Goal: Task Accomplishment & Management: Complete application form

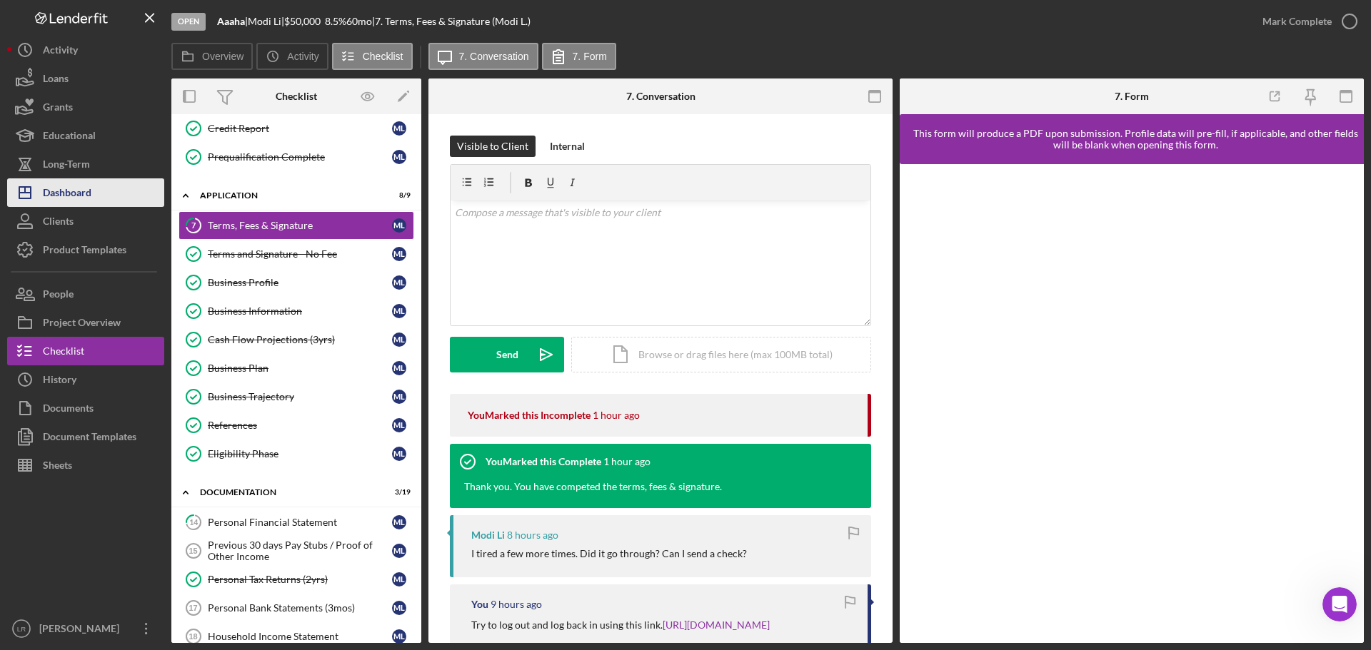
scroll to position [2112, 0]
click at [94, 201] on button "Icon/Dashboard Dashboard" at bounding box center [85, 192] width 157 height 29
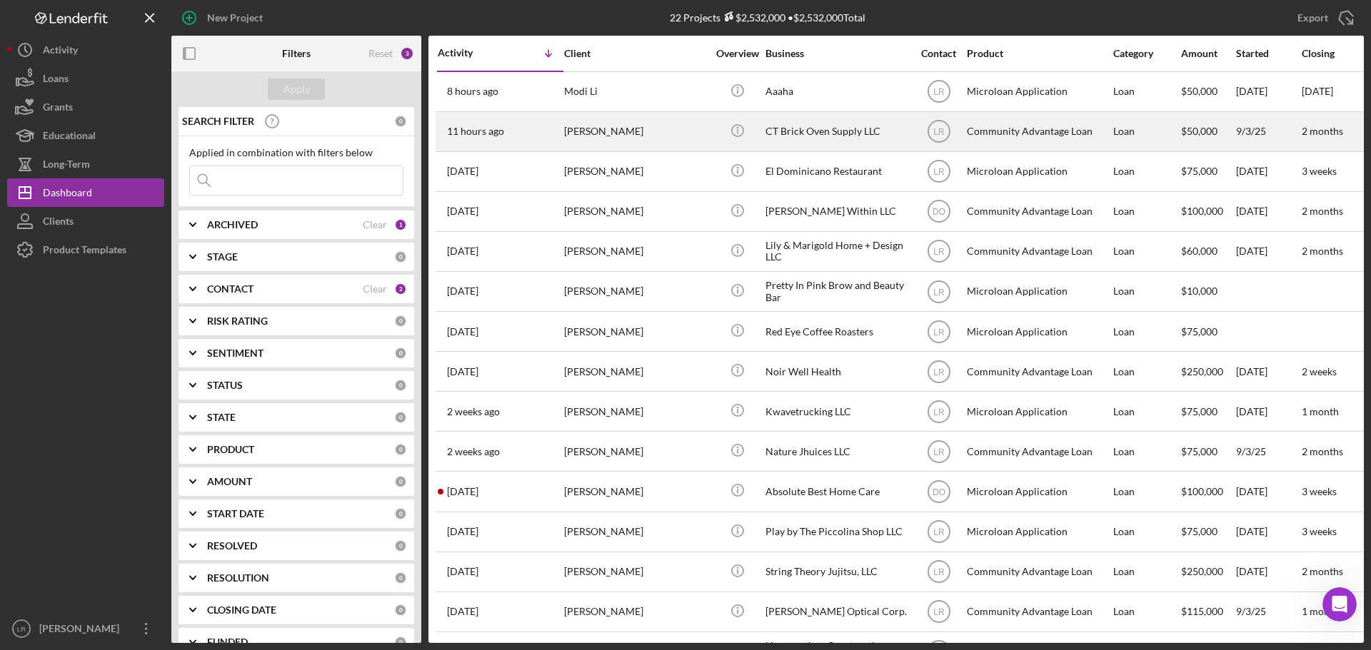
click at [636, 130] on div "[PERSON_NAME]" at bounding box center [635, 132] width 143 height 38
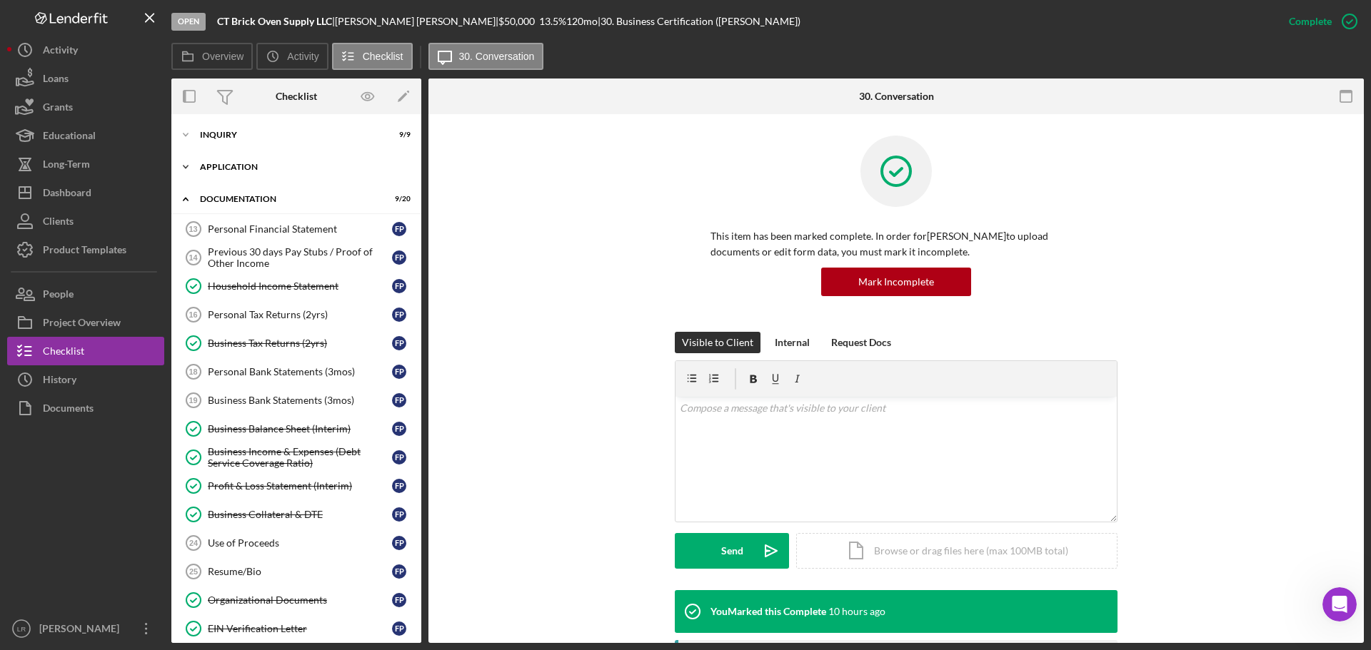
click at [264, 167] on div "Application" at bounding box center [301, 167] width 203 height 9
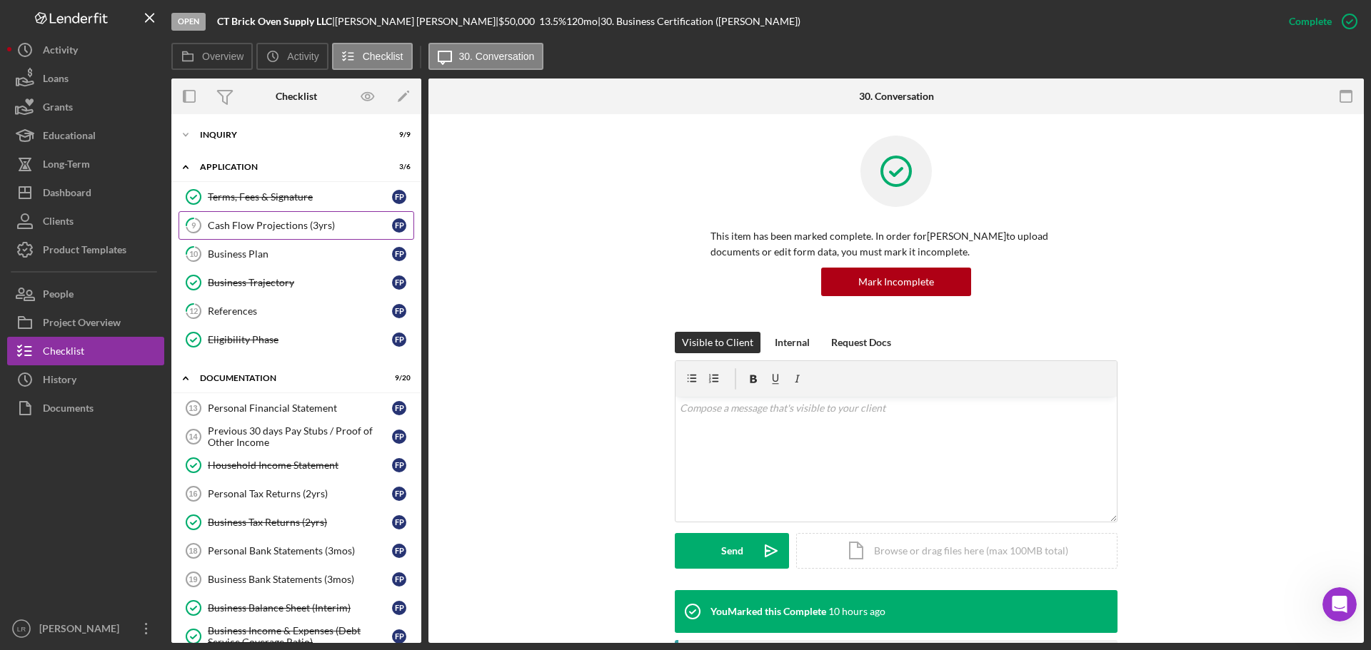
click at [263, 225] on div "Cash Flow Projections (3yrs)" at bounding box center [300, 225] width 184 height 11
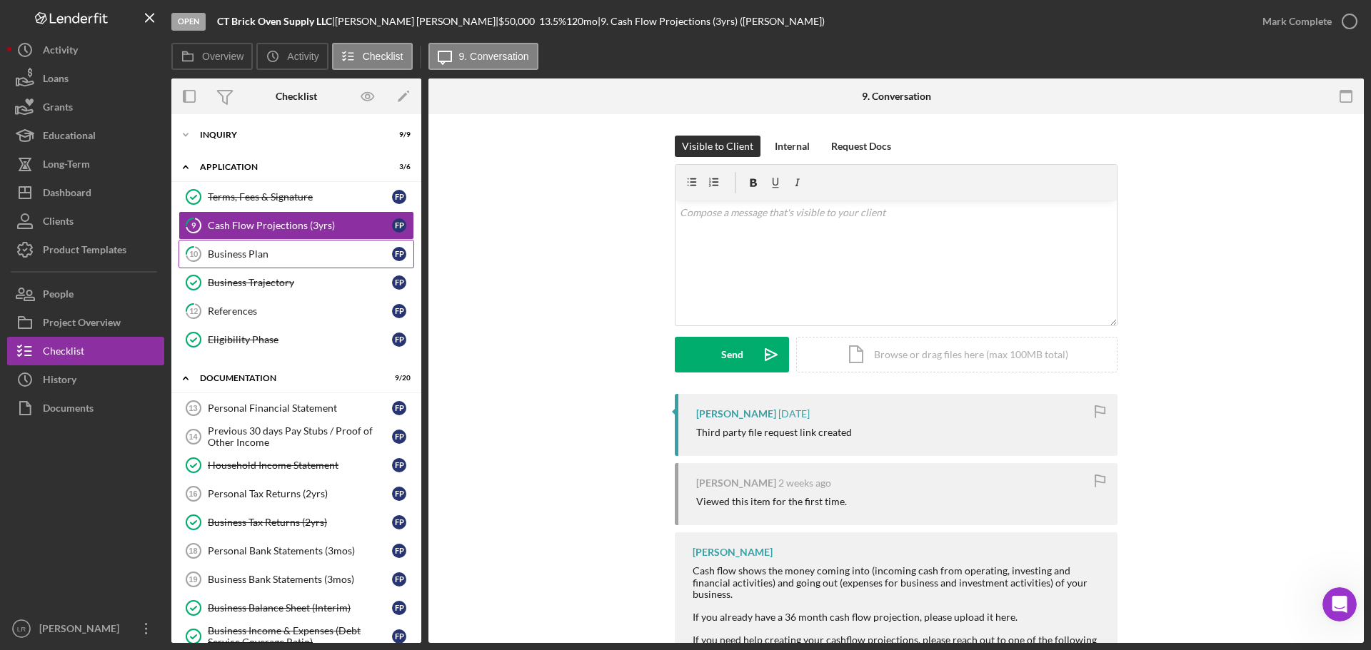
click at [267, 250] on div "Business Plan" at bounding box center [300, 253] width 184 height 11
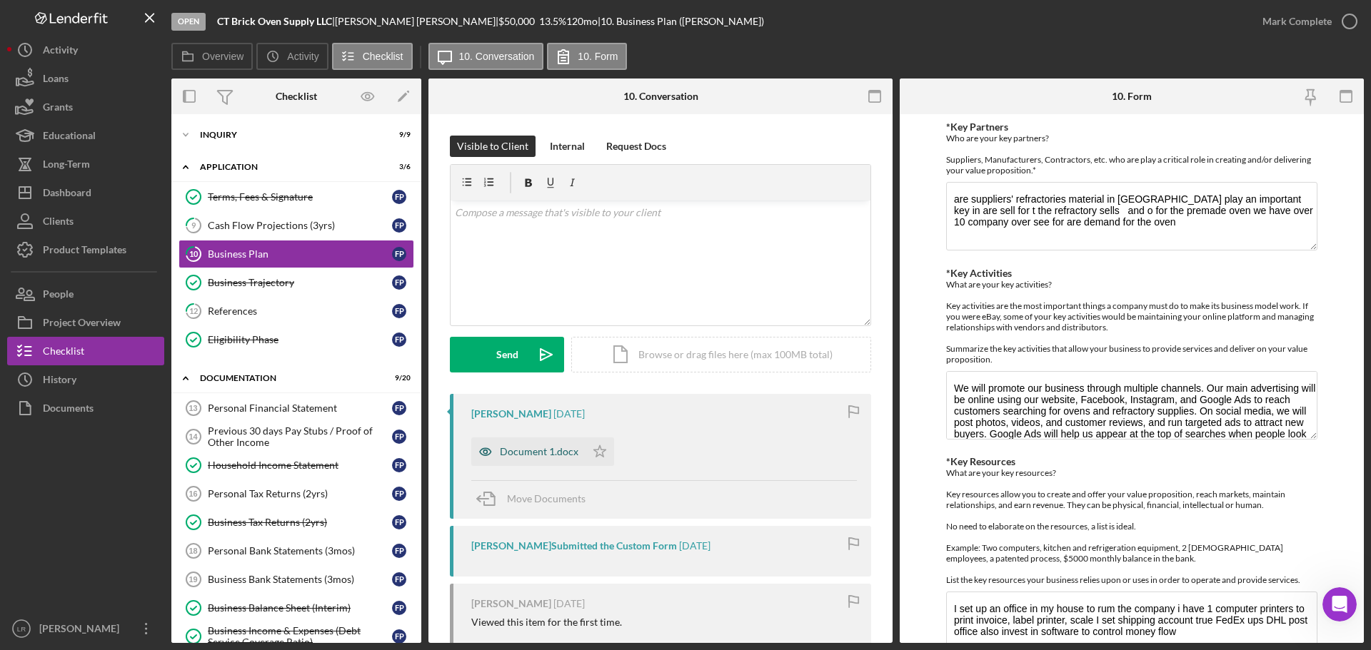
click at [535, 445] on div "Document 1.docx" at bounding box center [528, 452] width 114 height 29
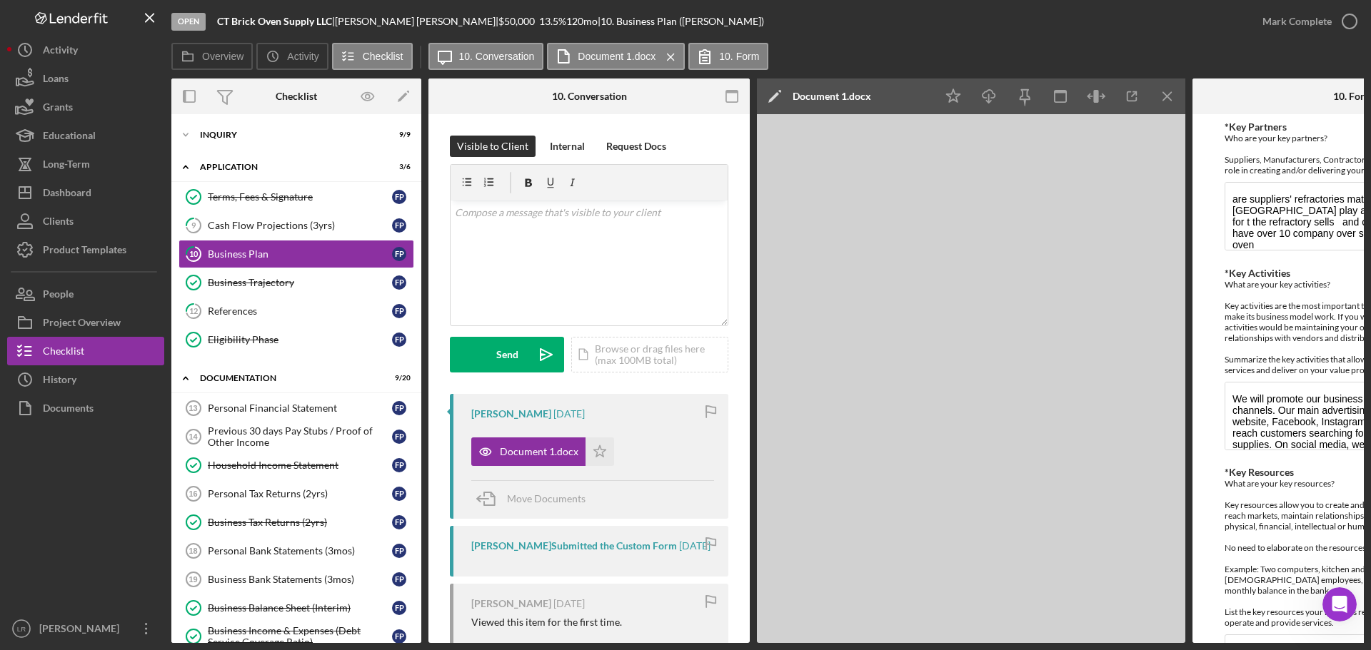
click at [765, 93] on icon "Icon/Edit" at bounding box center [775, 97] width 36 height 36
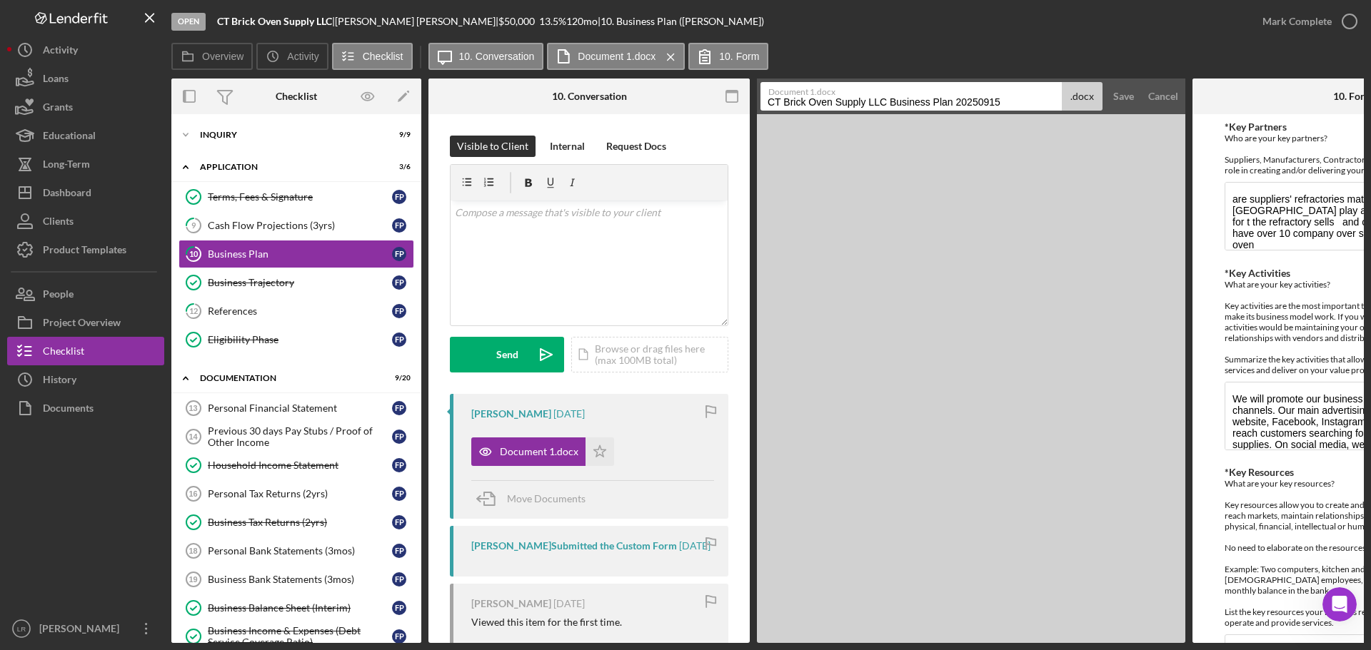
drag, startPoint x: 893, startPoint y: 101, endPoint x: 266, endPoint y: 113, distance: 626.9
click at [266, 113] on div "Overview Internal Workflow Stage Open Icon/Dropdown Arrow Archive (can unarchiv…" at bounding box center [767, 361] width 1192 height 565
drag, startPoint x: 830, startPoint y: 102, endPoint x: 1145, endPoint y: 101, distance: 315.5
click at [1145, 101] on form "Document 1.docx Business Plan 20250915 .docx Save Cancel" at bounding box center [971, 97] width 428 height 36
type input "Business Plan"
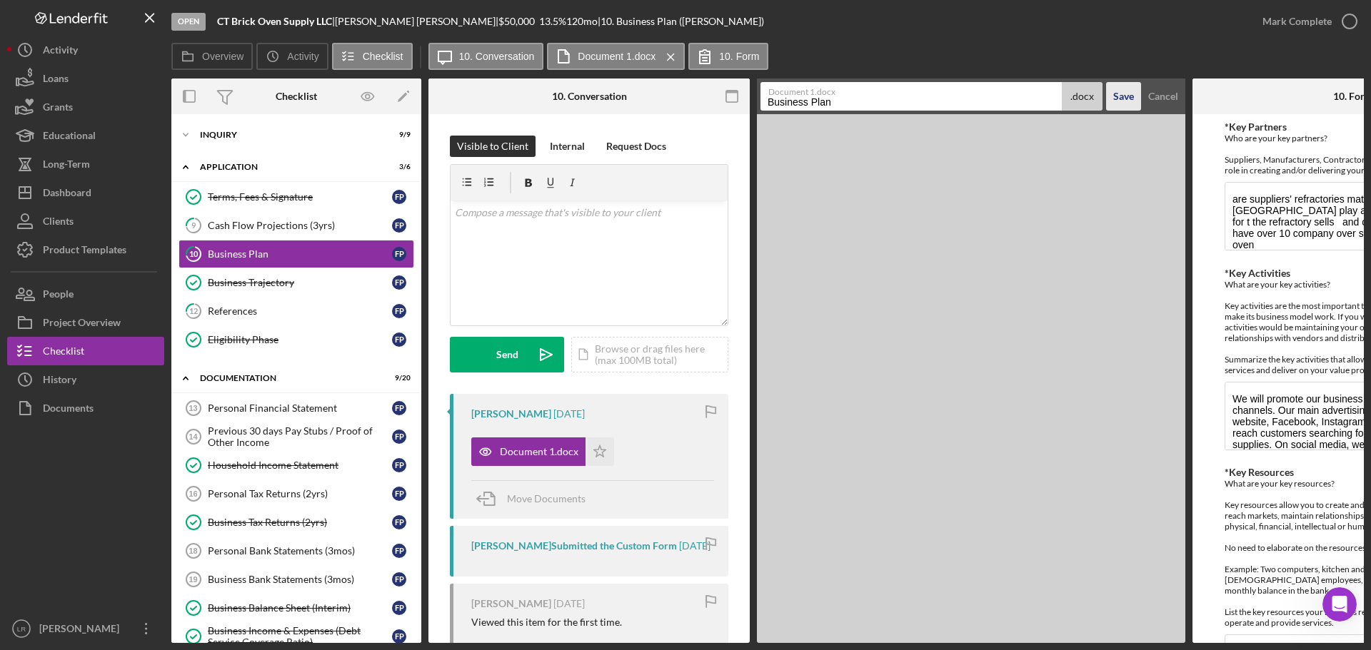
click at [1124, 103] on div "Save" at bounding box center [1123, 96] width 21 height 29
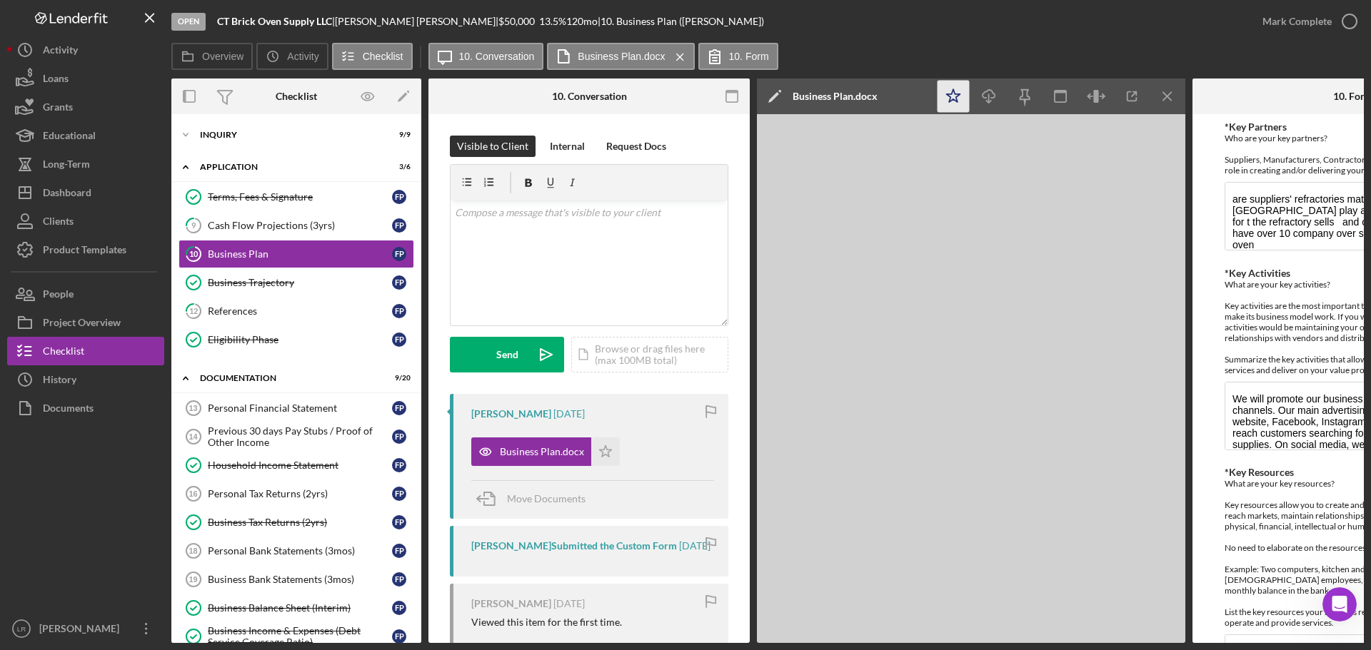
click at [957, 103] on icon "Icon/Star" at bounding box center [953, 97] width 32 height 32
click at [989, 99] on line "button" at bounding box center [989, 98] width 0 height 8
click at [1346, 22] on icon "button" at bounding box center [1349, 22] width 36 height 36
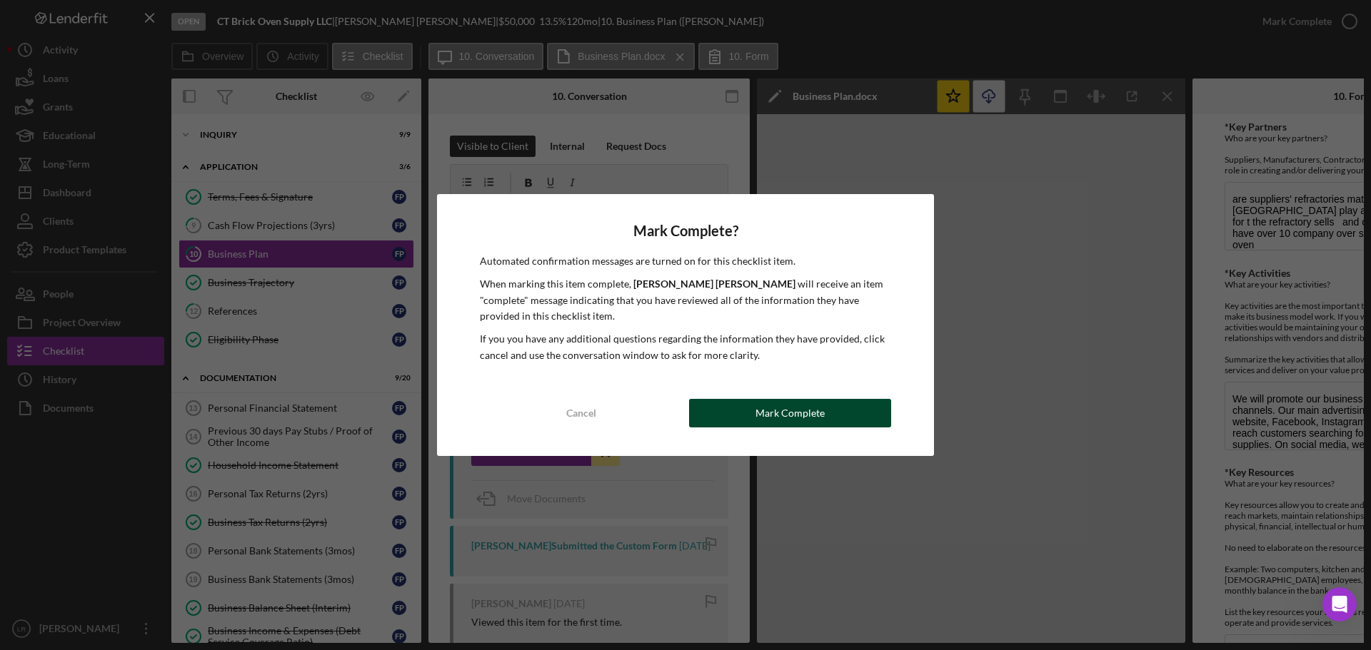
click at [795, 417] on div "Mark Complete" at bounding box center [789, 413] width 69 height 29
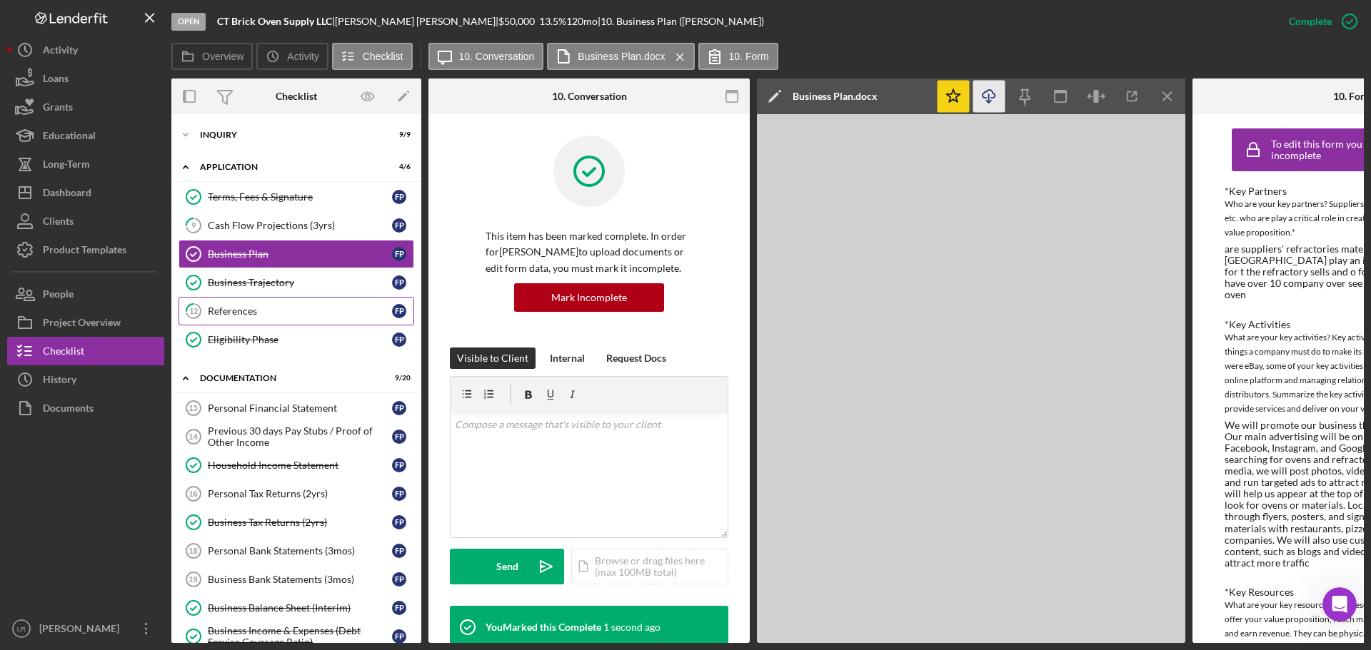
click at [231, 314] on div "References" at bounding box center [300, 311] width 184 height 11
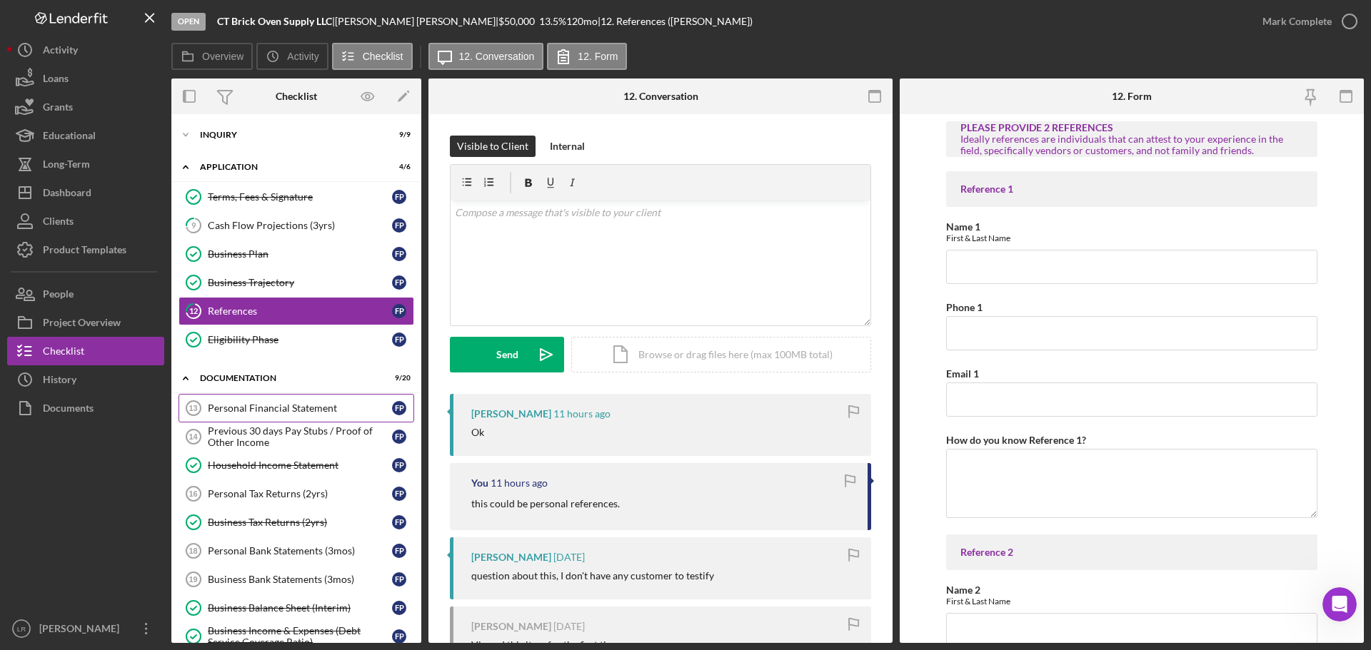
click at [280, 411] on div "Personal Financial Statement" at bounding box center [300, 408] width 184 height 11
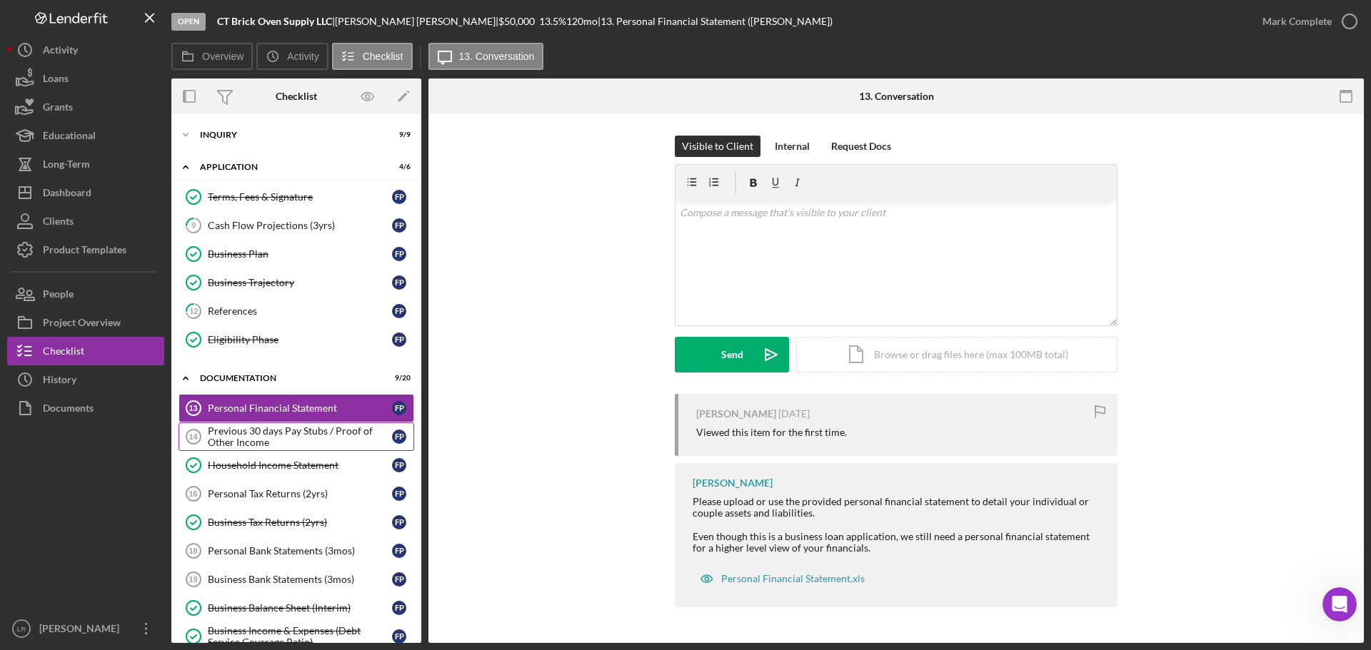
click at [284, 441] on div "Previous 30 days Pay Stubs / Proof of Other Income" at bounding box center [300, 436] width 184 height 23
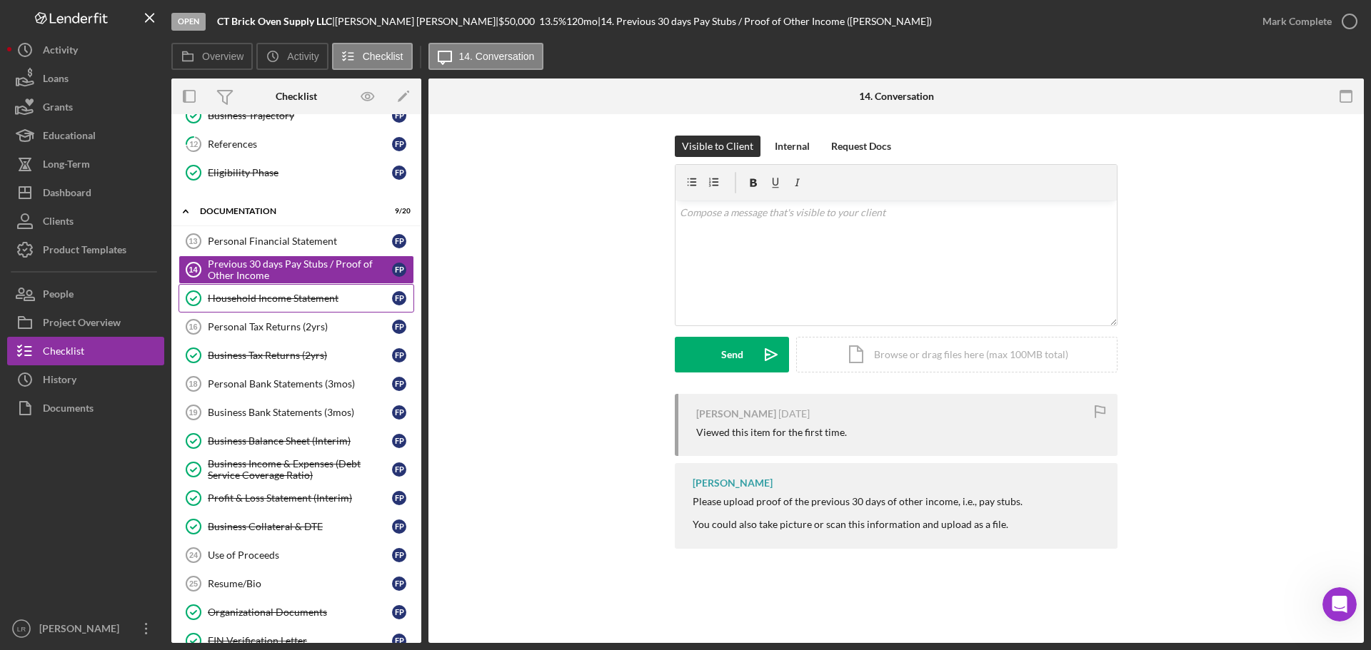
scroll to position [286, 0]
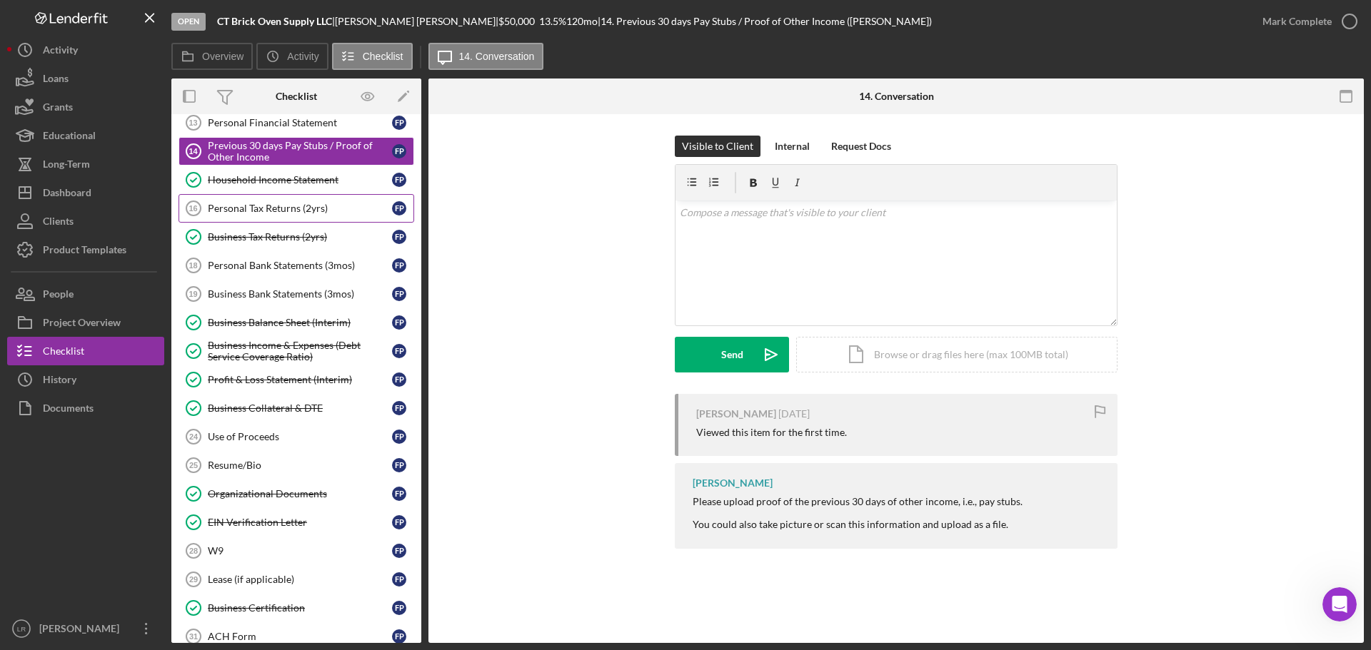
click at [263, 212] on div "Personal Tax Returns (2yrs)" at bounding box center [300, 208] width 184 height 11
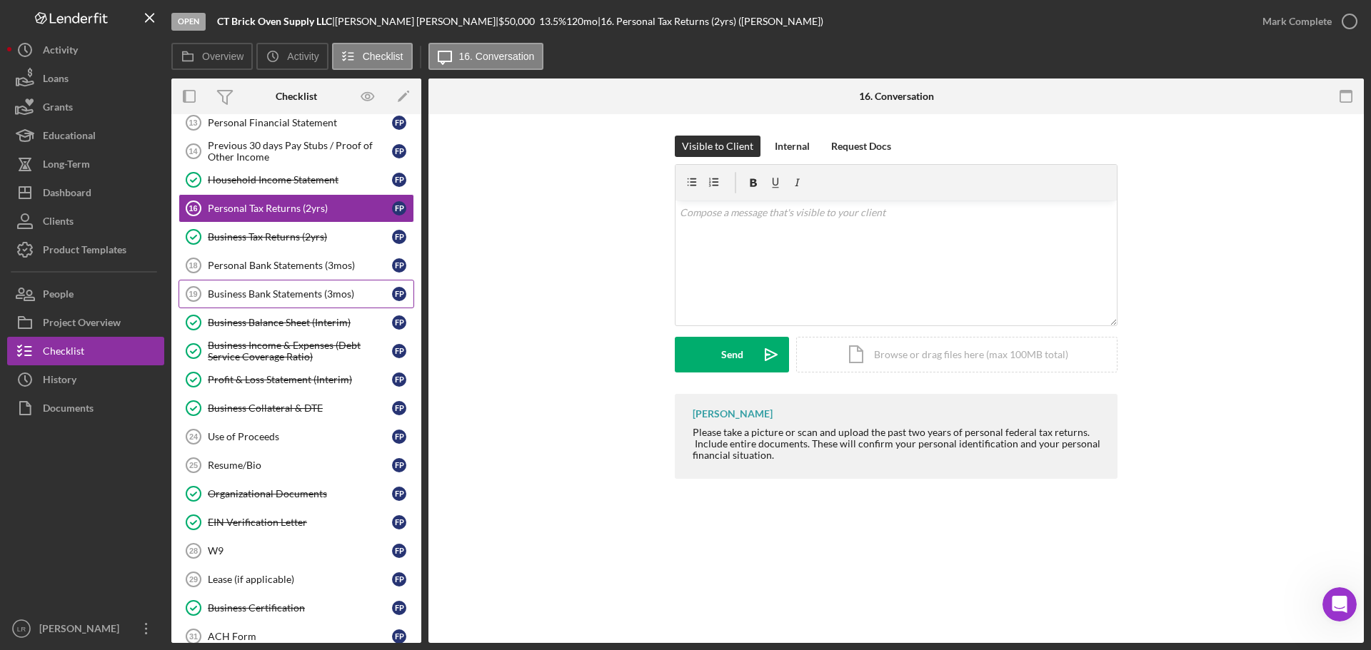
click at [266, 291] on div "Business Bank Statements (3mos)" at bounding box center [300, 293] width 184 height 11
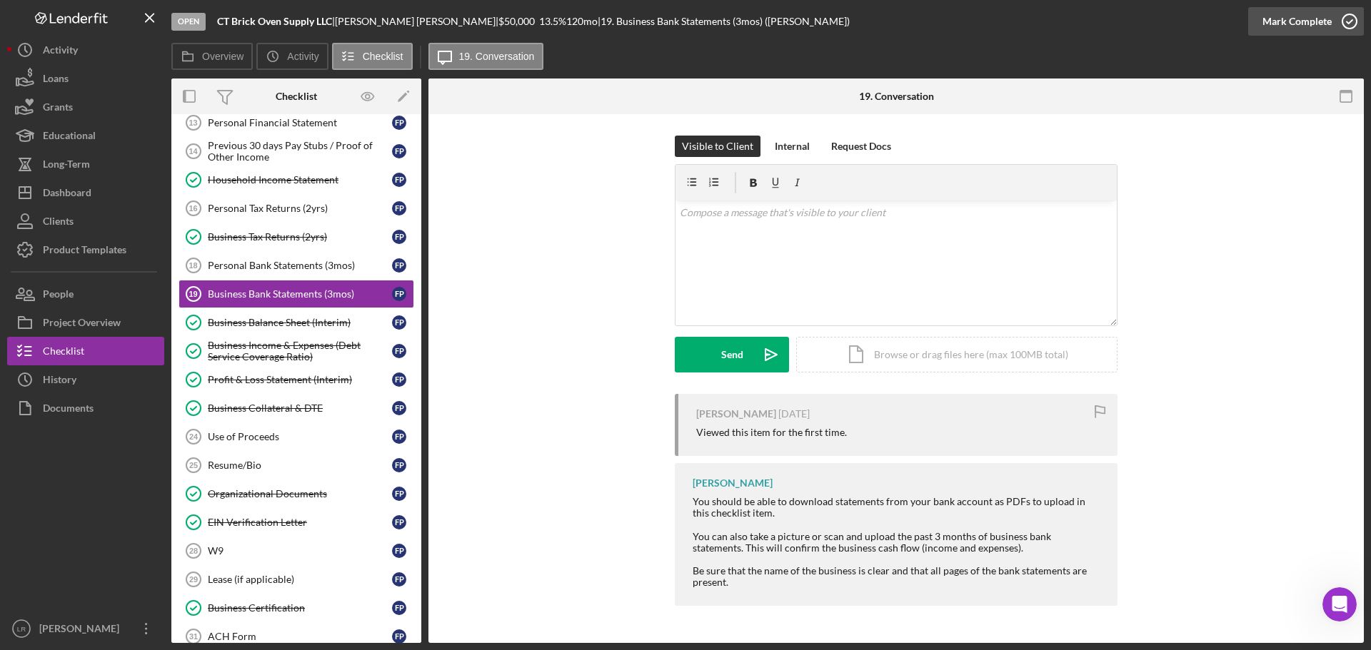
click at [1308, 14] on div "Mark Complete" at bounding box center [1296, 21] width 69 height 29
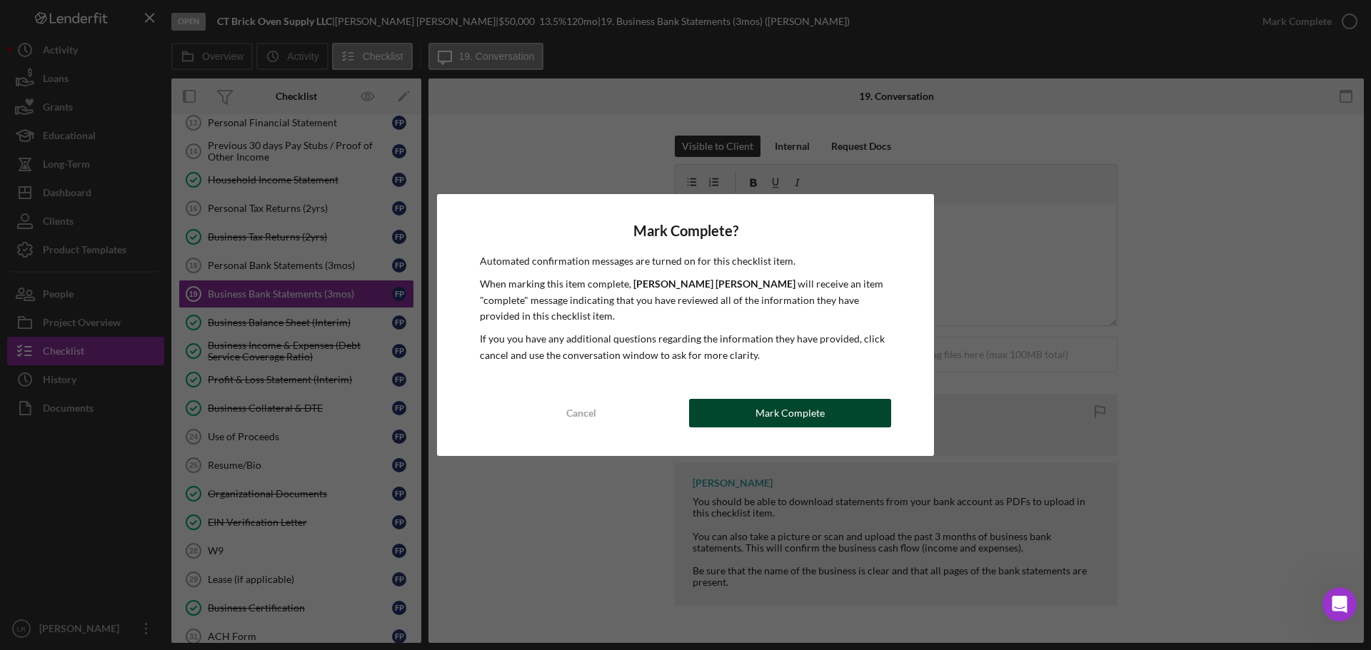
click at [747, 409] on button "Mark Complete" at bounding box center [790, 413] width 202 height 29
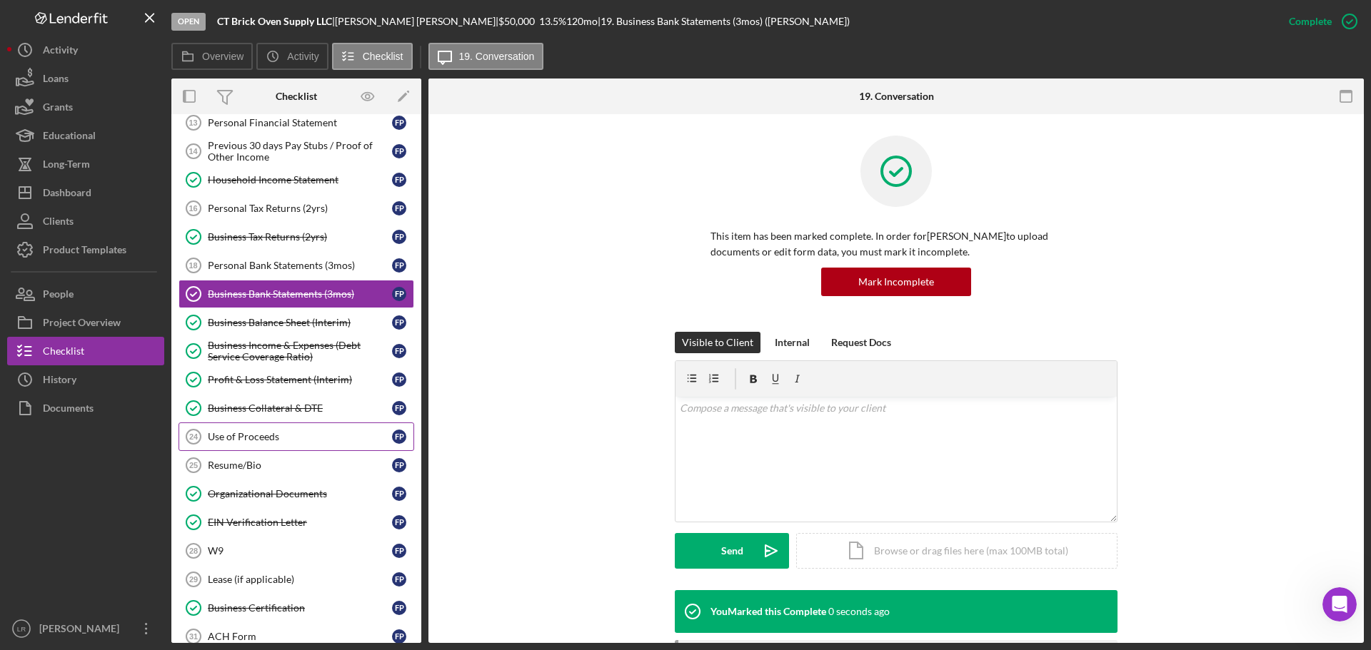
click at [258, 439] on div "Use of Proceeds" at bounding box center [300, 436] width 184 height 11
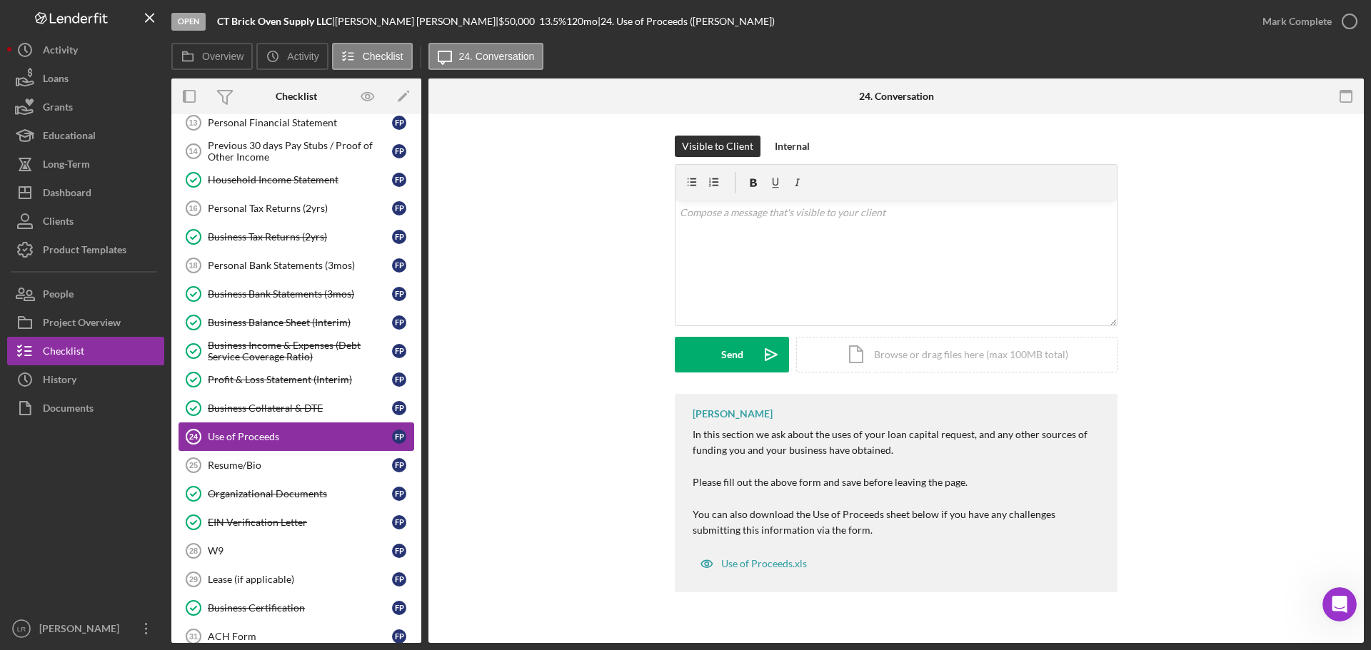
click at [317, 435] on div "Use of Proceeds" at bounding box center [300, 436] width 184 height 11
click at [226, 470] on div "Resume/Bio" at bounding box center [300, 465] width 184 height 11
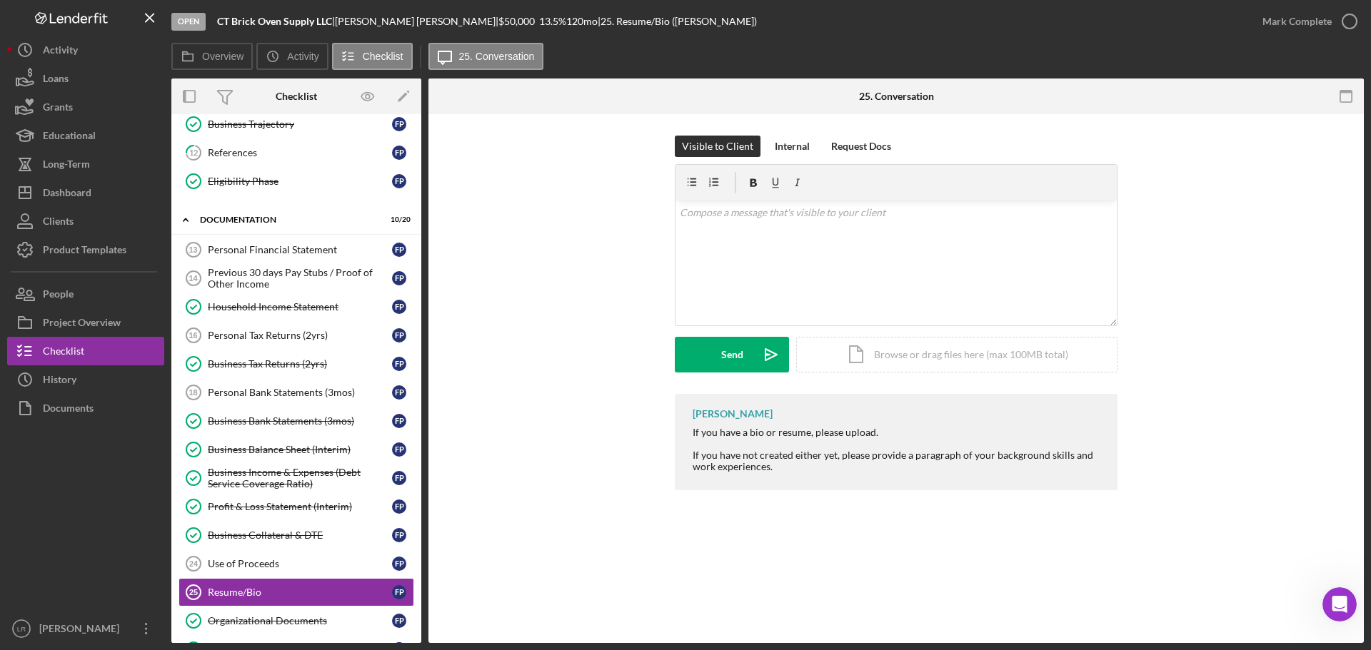
scroll to position [465, 0]
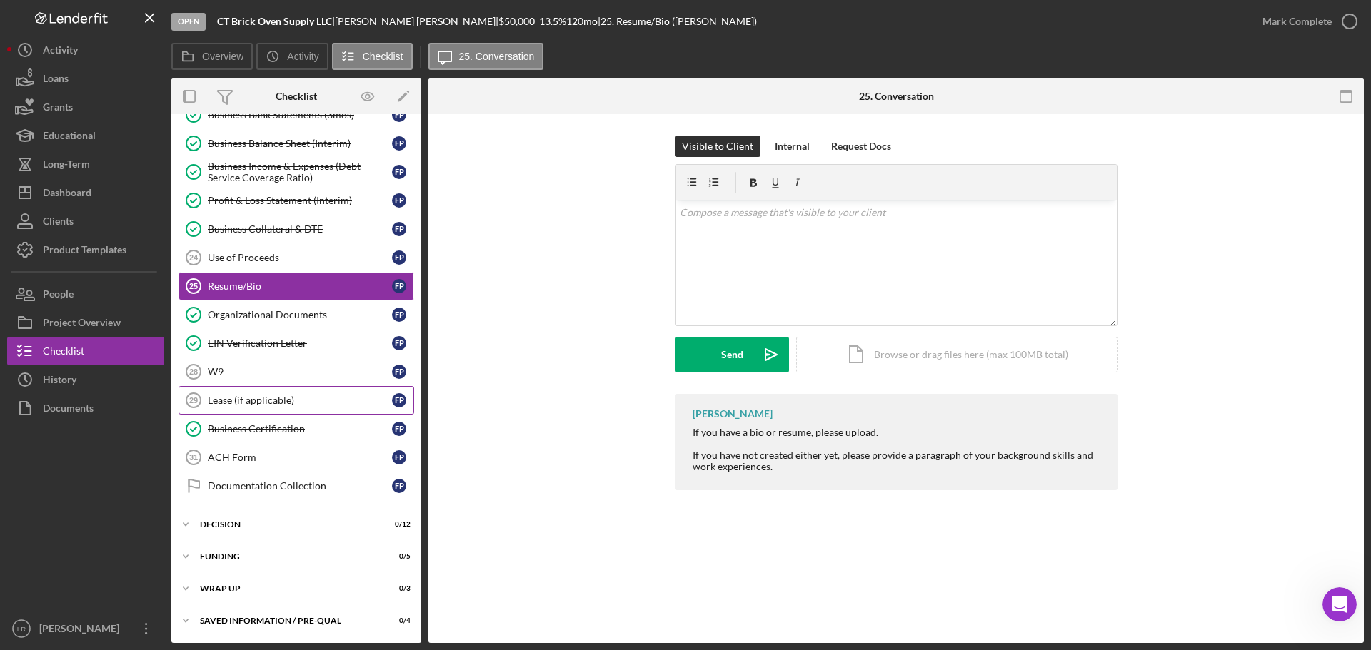
click at [241, 396] on div "Lease (if applicable)" at bounding box center [300, 400] width 184 height 11
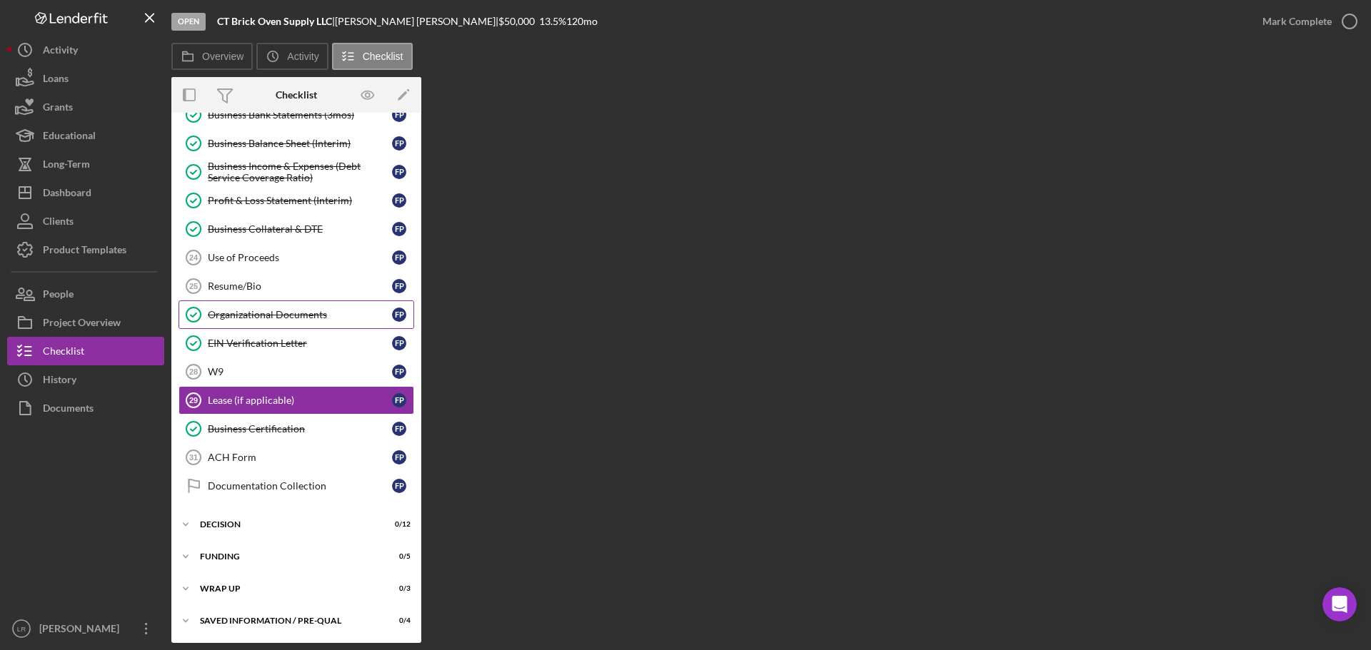
scroll to position [465, 0]
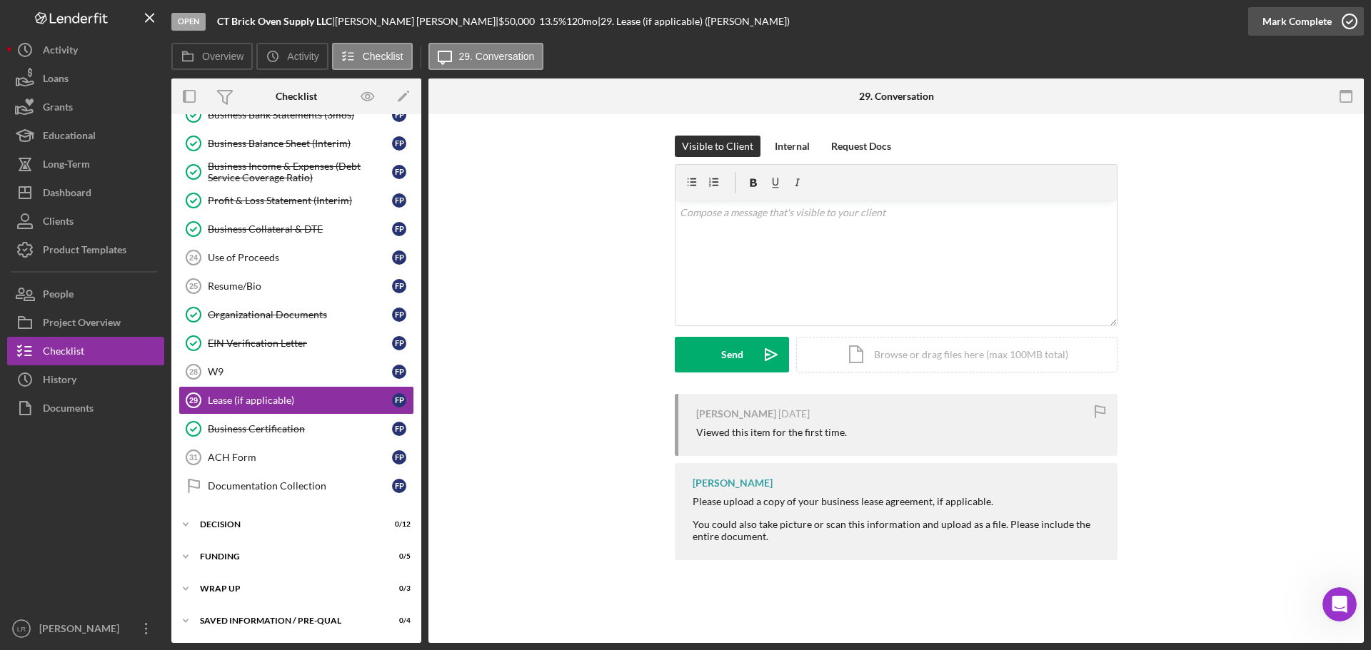
click at [1287, 22] on div "Mark Complete" at bounding box center [1296, 21] width 69 height 29
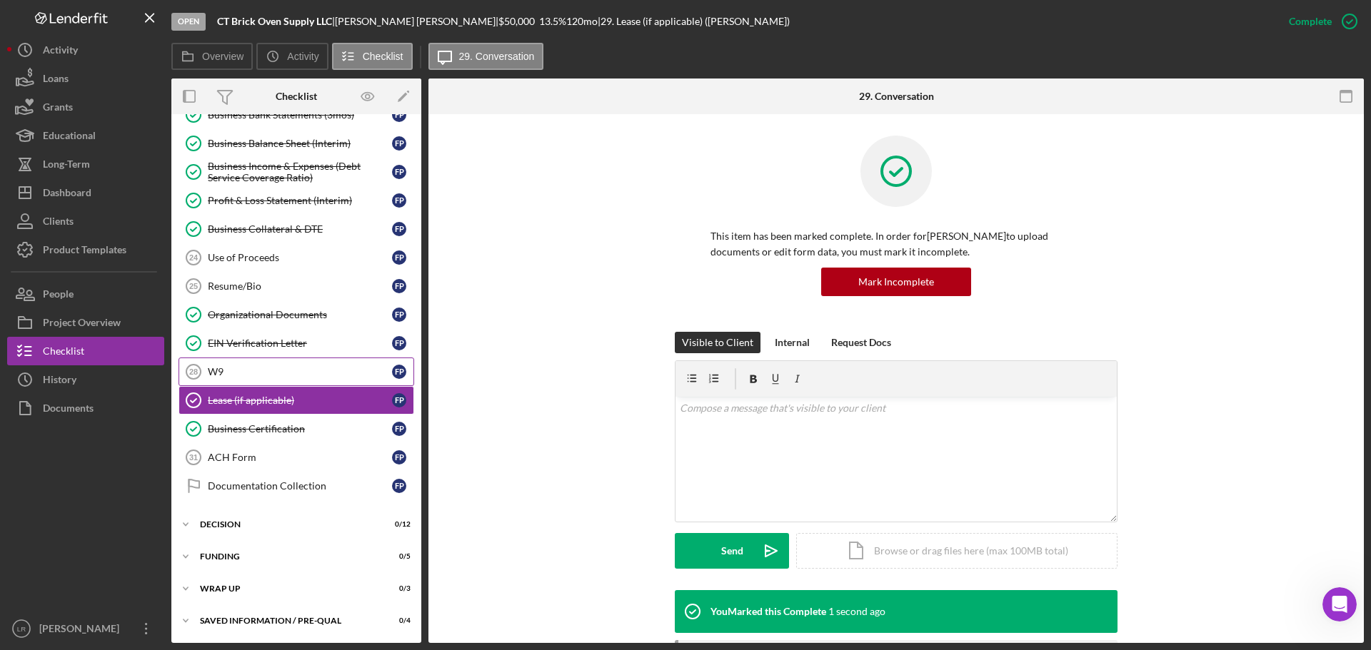
scroll to position [393, 0]
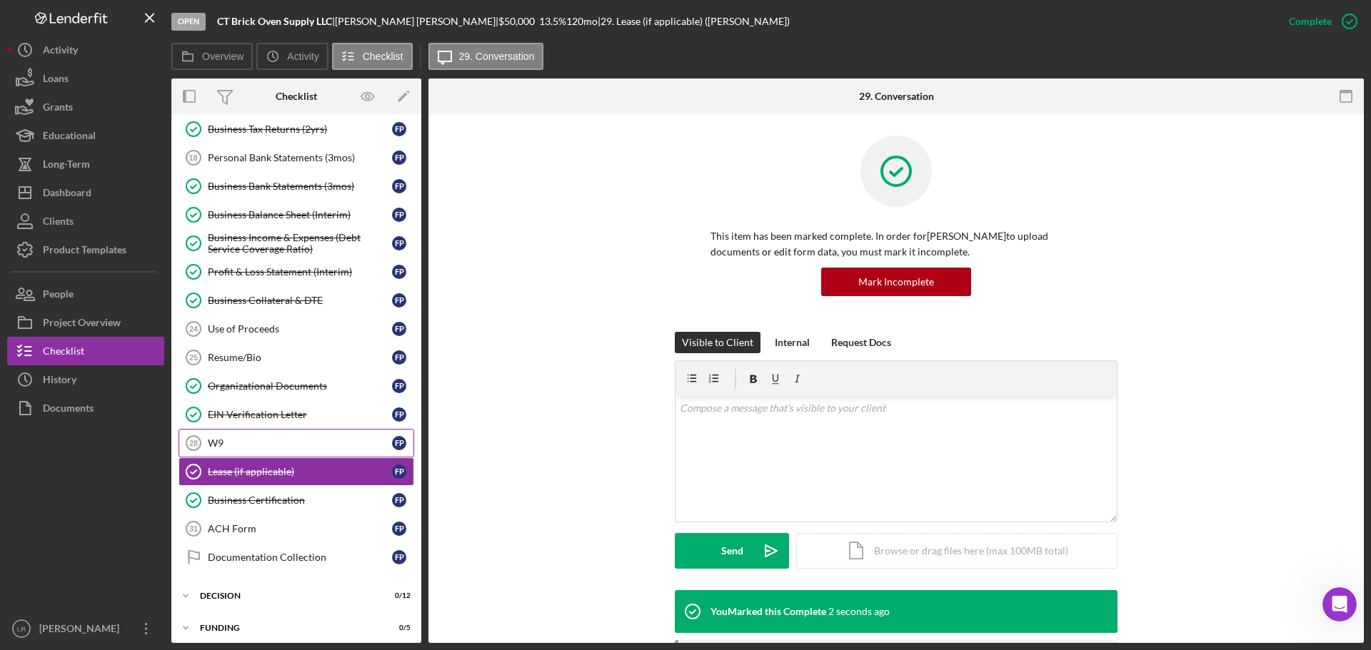
click at [219, 444] on div "W9" at bounding box center [300, 443] width 184 height 11
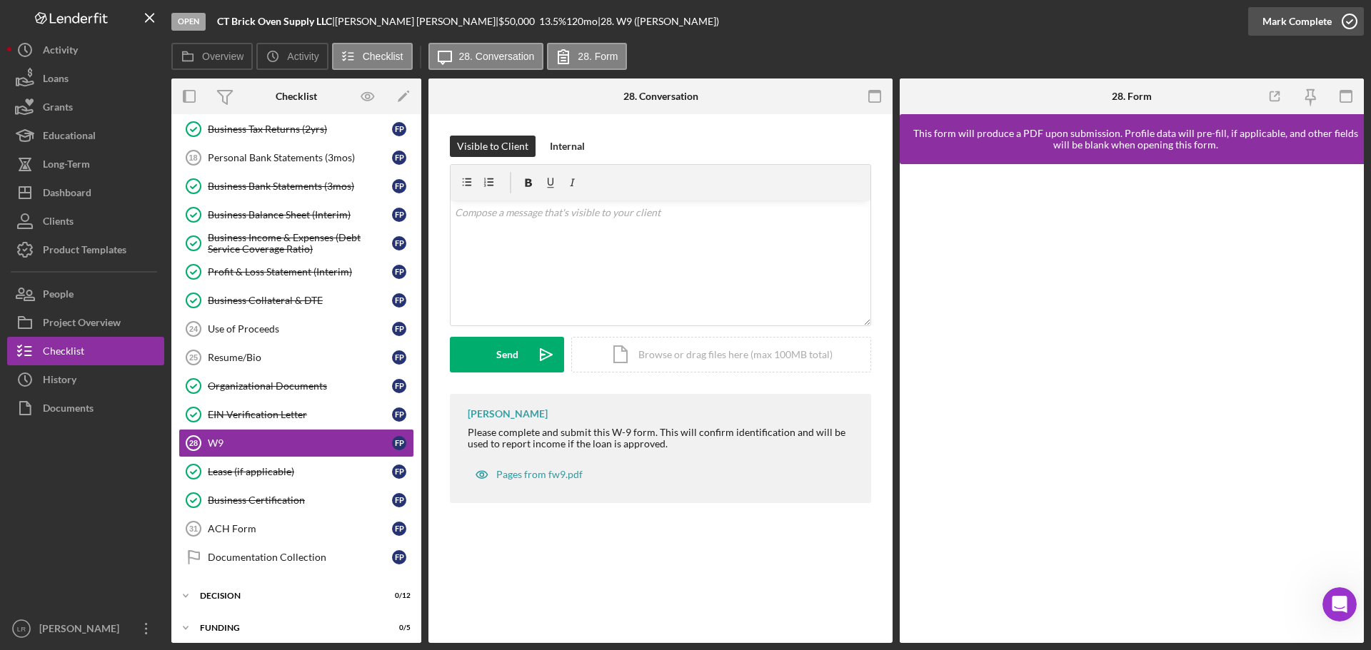
click at [1279, 24] on div "Mark Complete" at bounding box center [1296, 21] width 69 height 29
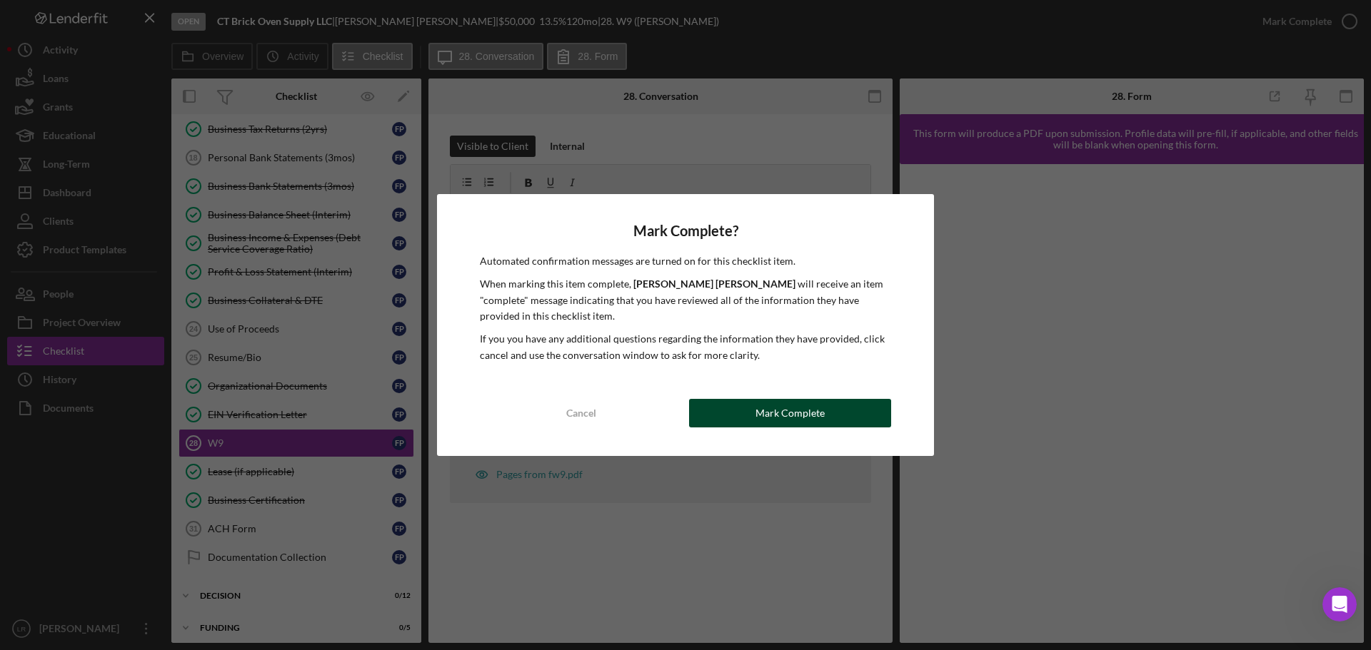
click at [823, 423] on button "Mark Complete" at bounding box center [790, 413] width 202 height 29
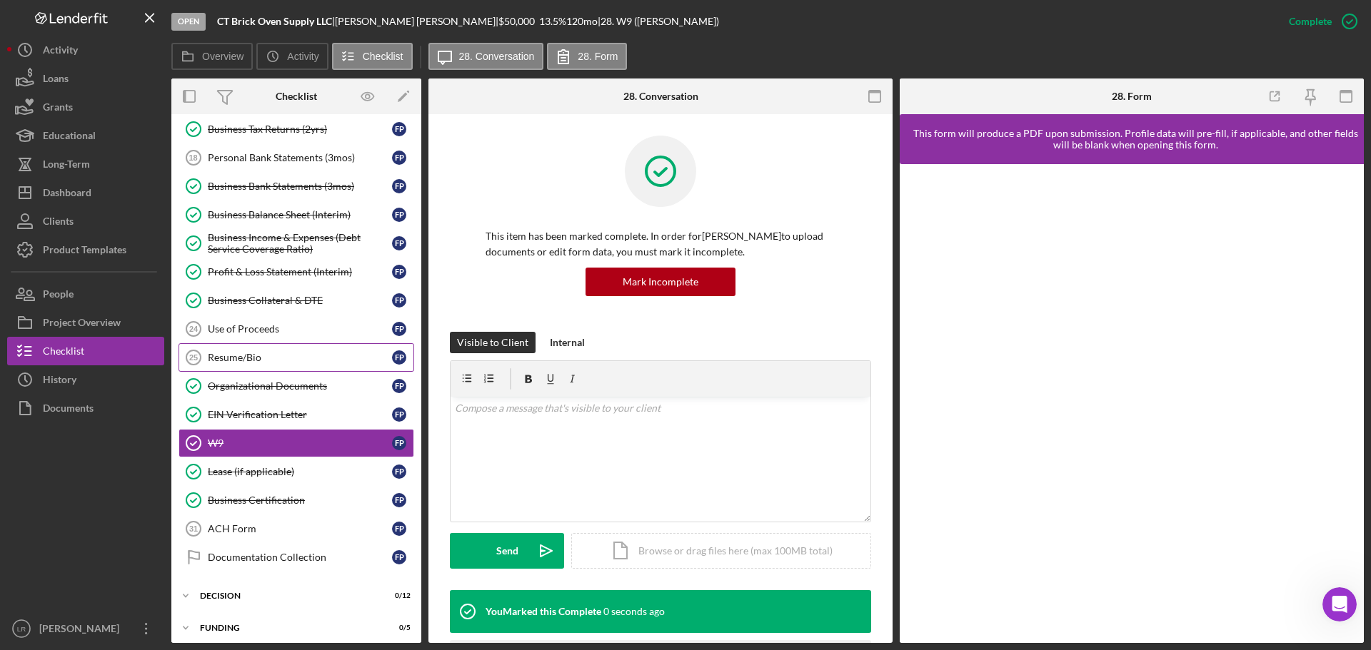
click at [269, 358] on div "Resume/Bio" at bounding box center [300, 357] width 184 height 11
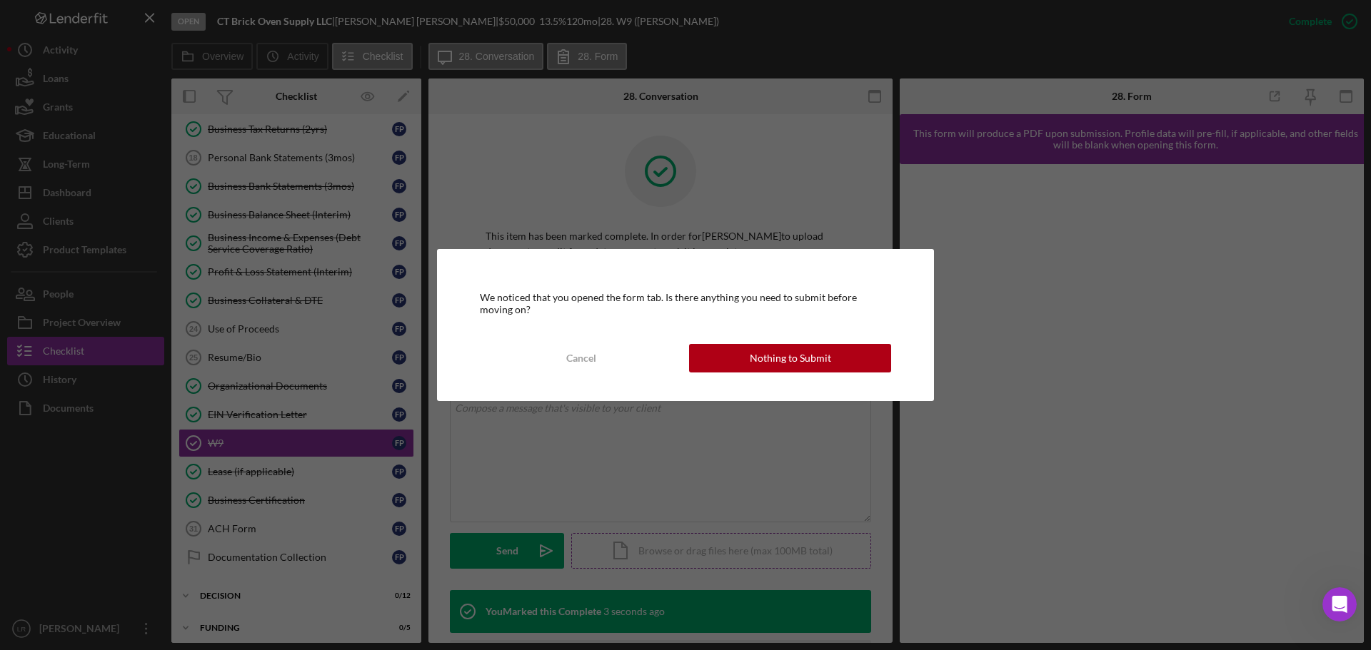
drag, startPoint x: 799, startPoint y: 360, endPoint x: 771, endPoint y: 359, distance: 27.8
click at [798, 360] on div "Nothing to Submit" at bounding box center [790, 358] width 81 height 29
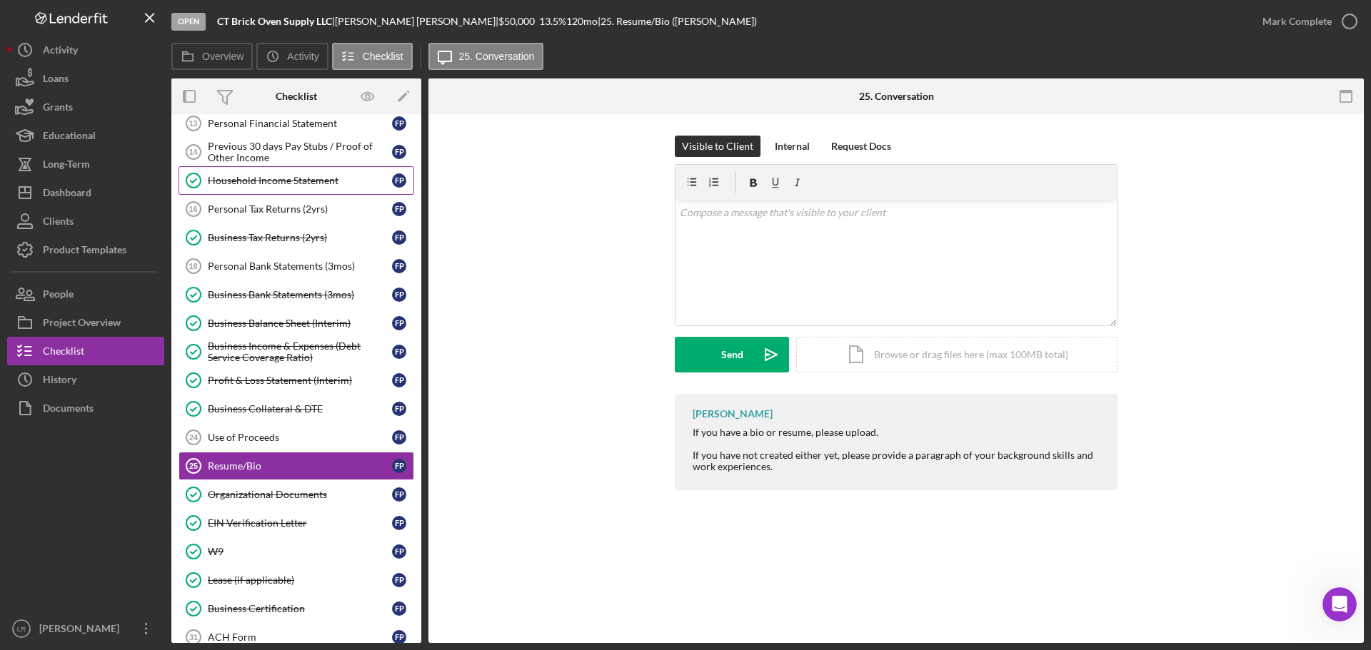
scroll to position [286, 0]
click at [102, 193] on button "Icon/Dashboard Dashboard" at bounding box center [85, 192] width 157 height 29
